Goal: Book appointment/travel/reservation

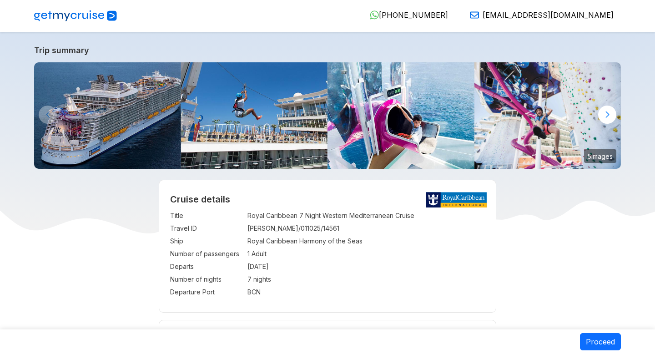
select select "**"
select select "*"
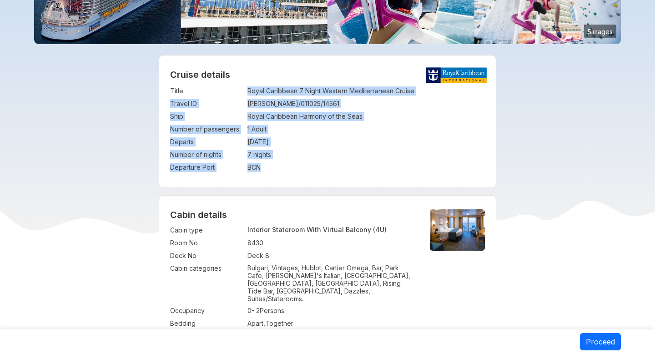
drag, startPoint x: 248, startPoint y: 92, endPoint x: 279, endPoint y: 167, distance: 81.0
click at [279, 167] on tbody "Title : Royal Caribbean 7 Night Western Mediterranean Cruise Travel ID : SHIJU/…" at bounding box center [327, 129] width 315 height 89
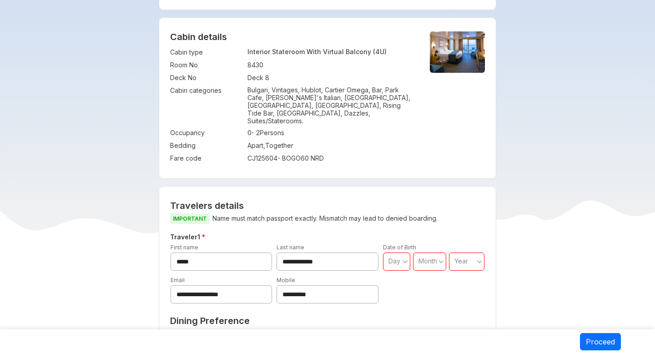
scroll to position [313, 0]
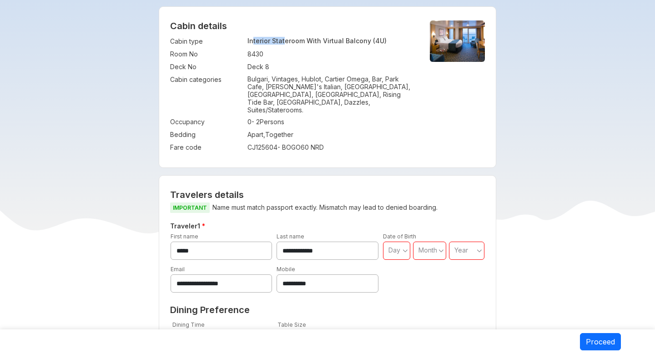
drag, startPoint x: 252, startPoint y: 41, endPoint x: 283, endPoint y: 42, distance: 30.9
click at [283, 42] on p "Interior Stateroom With Virtual Balcony (4U)" at bounding box center [330, 41] width 167 height 8
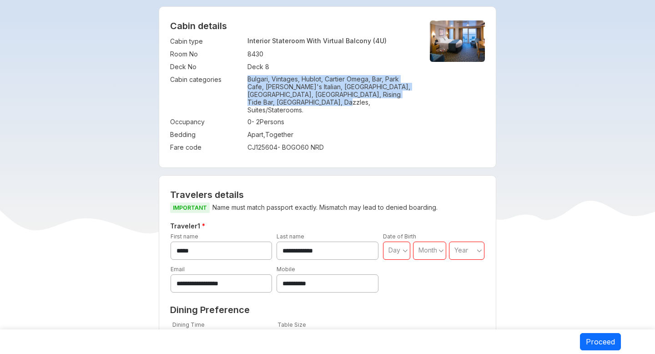
drag, startPoint x: 248, startPoint y: 80, endPoint x: 308, endPoint y: 105, distance: 64.4
click at [308, 105] on p "Bulgari, Vintages, Hublot, Cartier Omega, Bar, Park Cafe, Jamie's Italian, Cent…" at bounding box center [330, 94] width 167 height 39
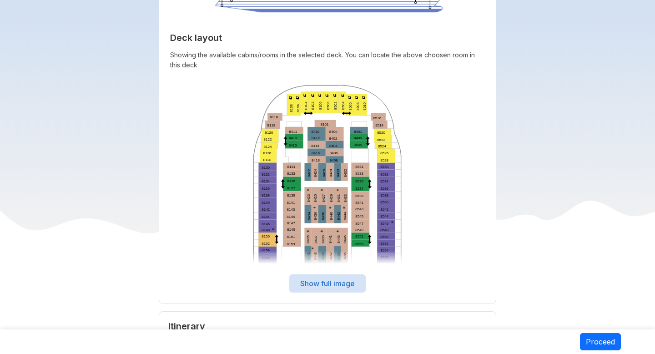
scroll to position [1241, 0]
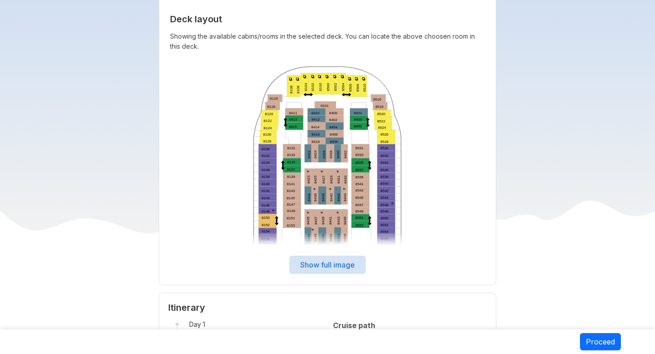
click at [329, 261] on button "Show full image" at bounding box center [327, 264] width 76 height 18
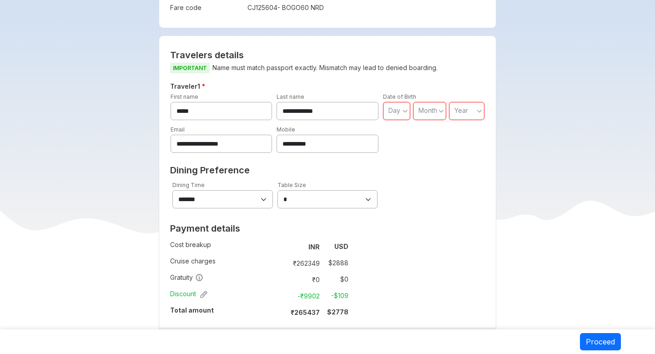
scroll to position [440, 0]
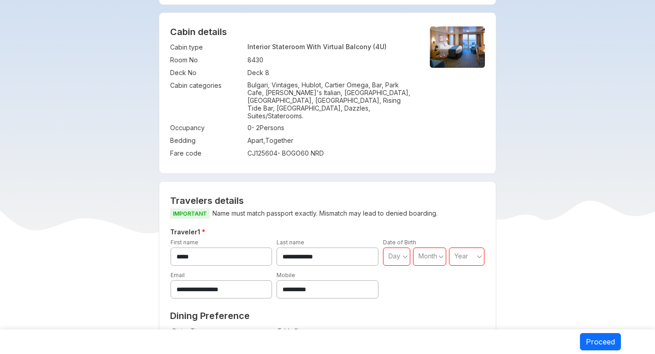
scroll to position [286, 0]
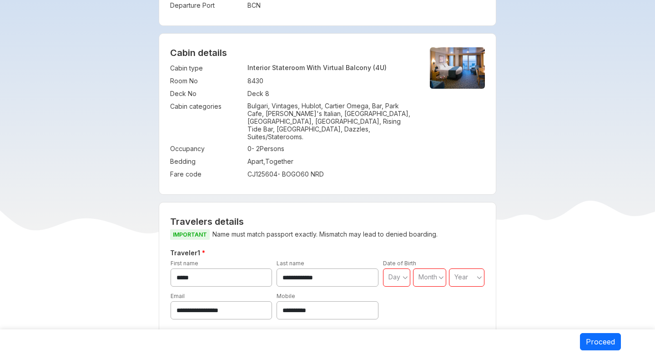
click at [273, 117] on p "Bulgari, Vintages, Hublot, Cartier Omega, Bar, Park Cafe, Jamie's Italian, Cent…" at bounding box center [330, 121] width 167 height 39
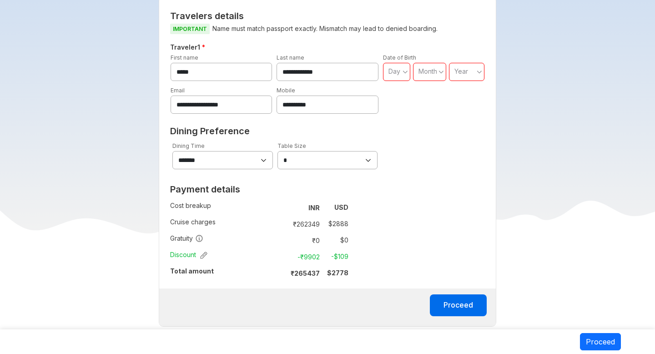
click at [346, 251] on td "-$ 109" at bounding box center [335, 256] width 25 height 13
click at [341, 217] on td "$ 2888" at bounding box center [335, 223] width 25 height 13
click at [340, 218] on td "$ 2888" at bounding box center [335, 223] width 25 height 13
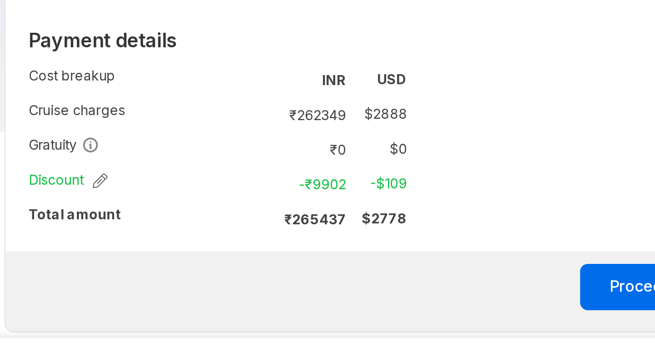
click at [341, 219] on td "$ 2888" at bounding box center [335, 223] width 25 height 13
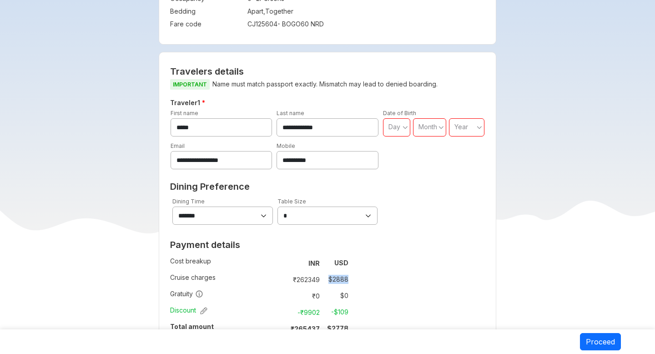
scroll to position [469, 0]
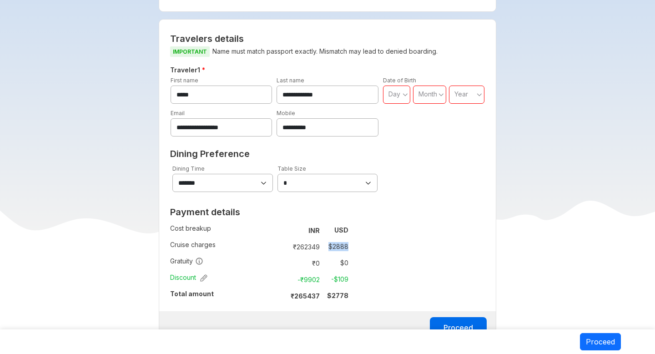
click at [342, 273] on td "-$ 109" at bounding box center [335, 279] width 25 height 13
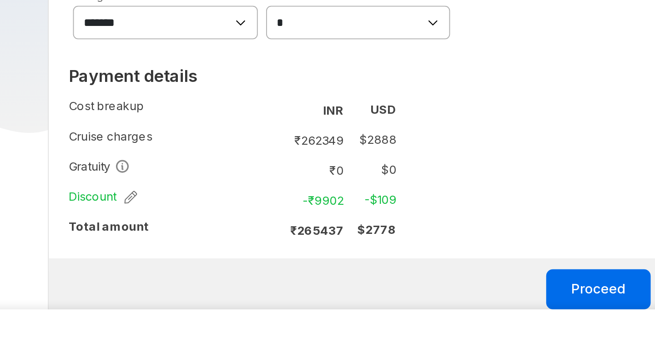
scroll to position [479, 0]
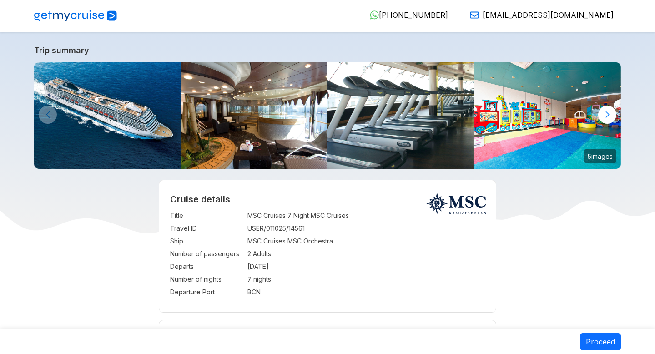
select select "**"
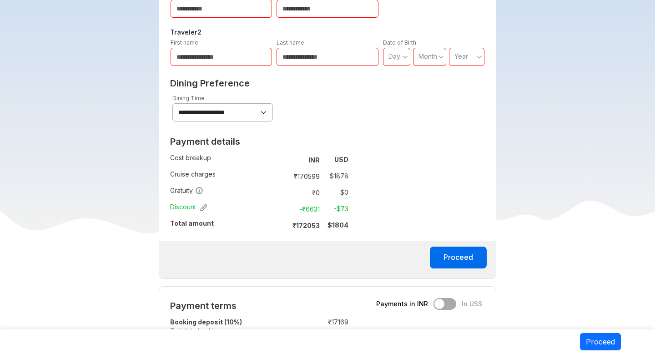
scroll to position [511, 0]
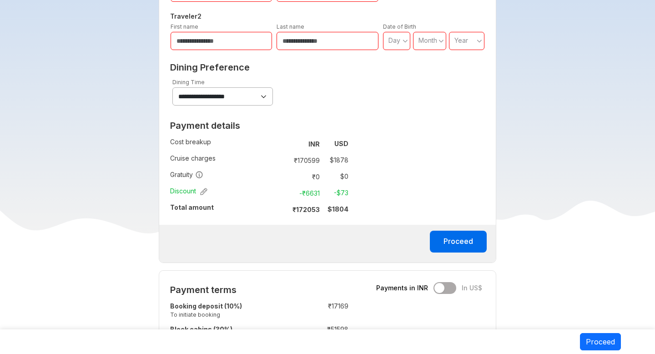
click at [208, 177] on td "Gratuity" at bounding box center [225, 176] width 111 height 16
